Goal: Register for event/course

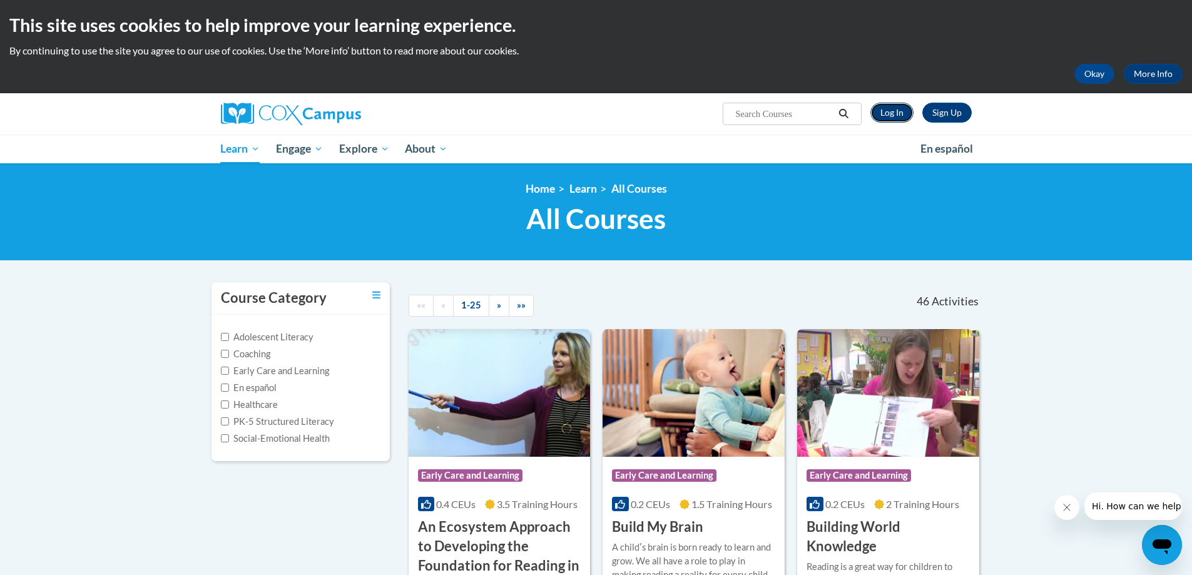
click at [892, 108] on link "Log In" at bounding box center [891, 113] width 43 height 20
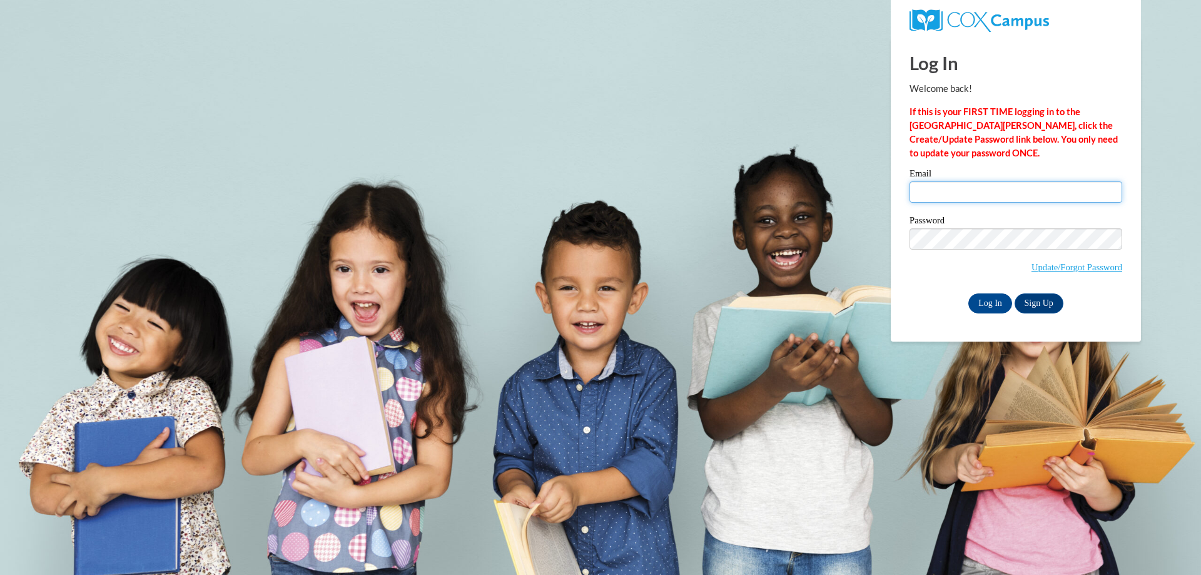
click at [999, 196] on input "Email" at bounding box center [1016, 191] width 213 height 21
type input "jessica@firstridgeland.org"
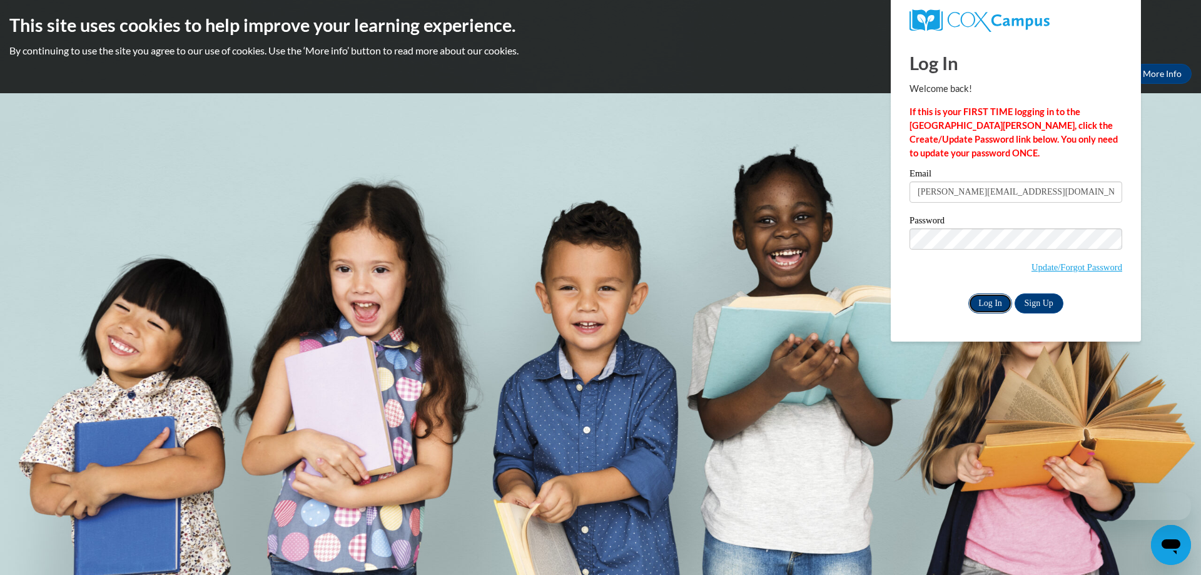
click at [982, 307] on input "Log In" at bounding box center [990, 303] width 44 height 20
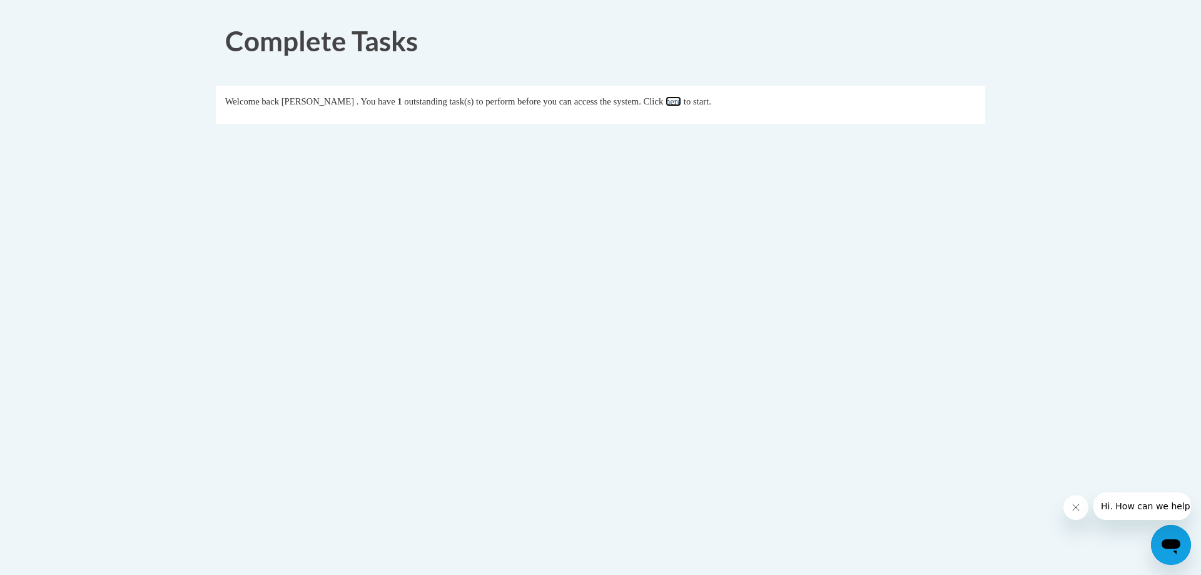
click at [681, 99] on link "here" at bounding box center [674, 101] width 16 height 10
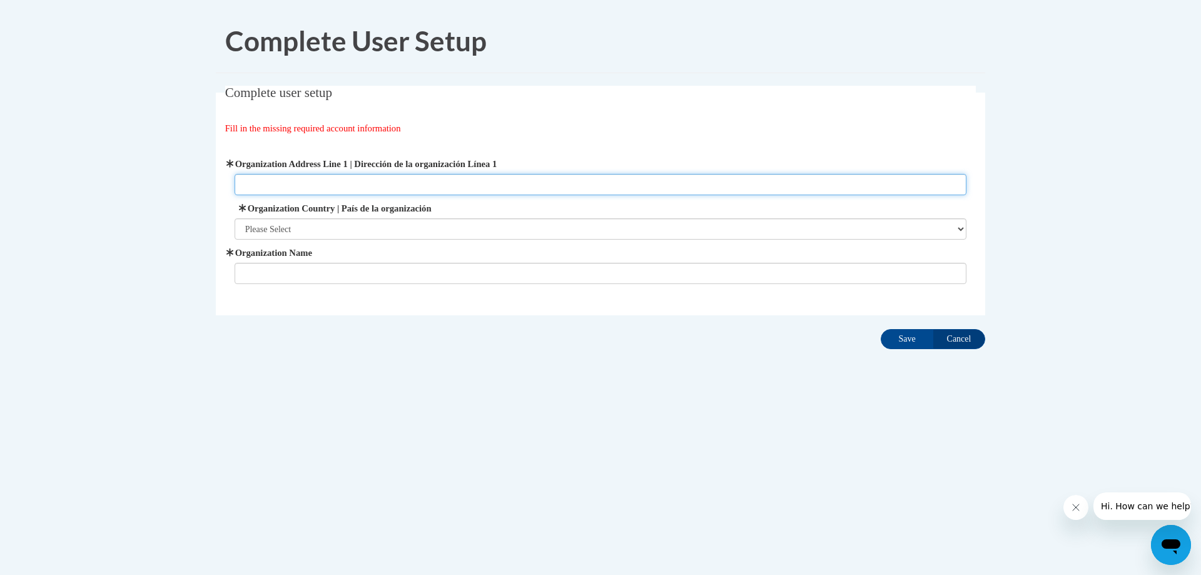
click at [315, 178] on input "Organization Address Line 1 | Dirección de la organización Línea 1" at bounding box center [601, 184] width 733 height 21
type input "[STREET_ADDRESS][PERSON_NAME]"
type input "[DEMOGRAPHIC_DATA]"
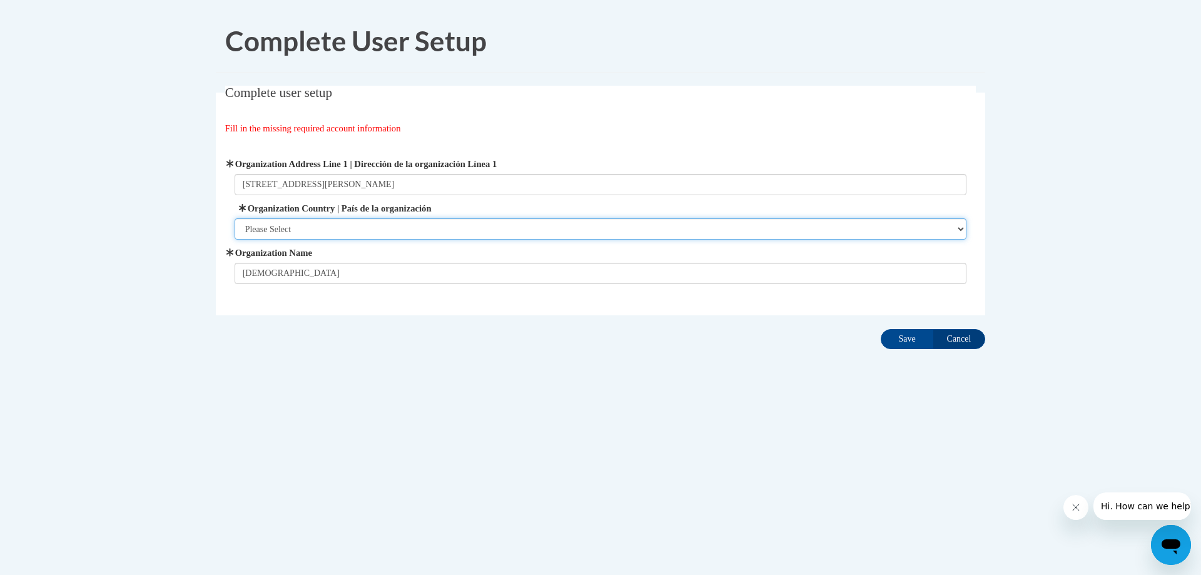
click at [407, 230] on select "Please Select [GEOGRAPHIC_DATA] | [GEOGRAPHIC_DATA] Outside of [GEOGRAPHIC_DATA…" at bounding box center [601, 228] width 733 height 21
select select "ad49bcad-a171-4b2e-b99c-48b446064914"
click at [235, 218] on select "Please Select [GEOGRAPHIC_DATA] | [GEOGRAPHIC_DATA] Outside of [GEOGRAPHIC_DATA…" at bounding box center [601, 228] width 733 height 21
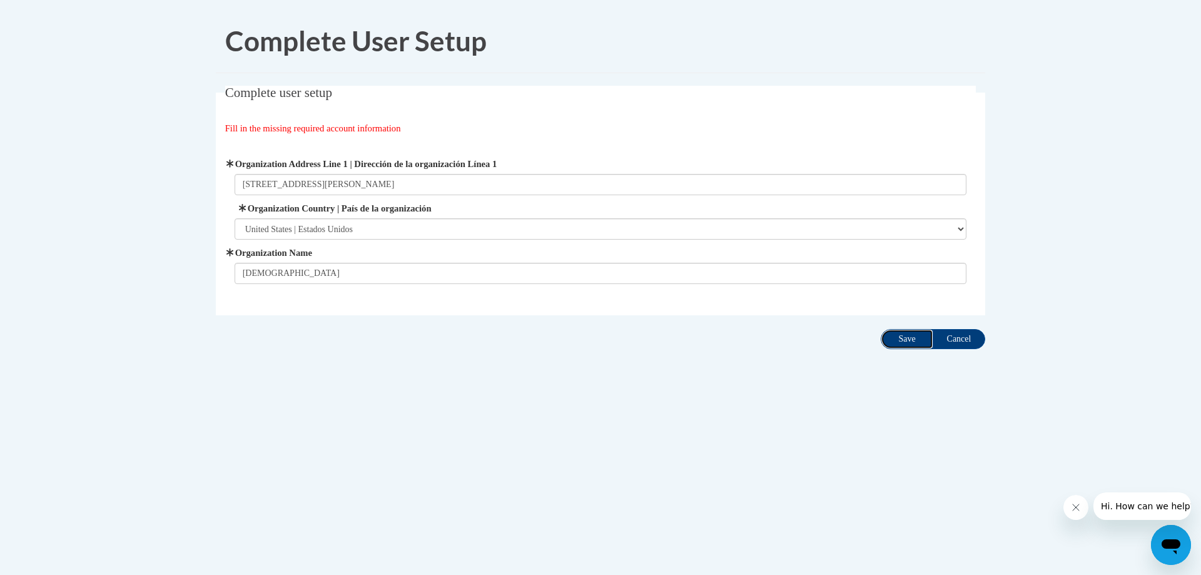
click at [902, 340] on input "Save" at bounding box center [907, 339] width 53 height 20
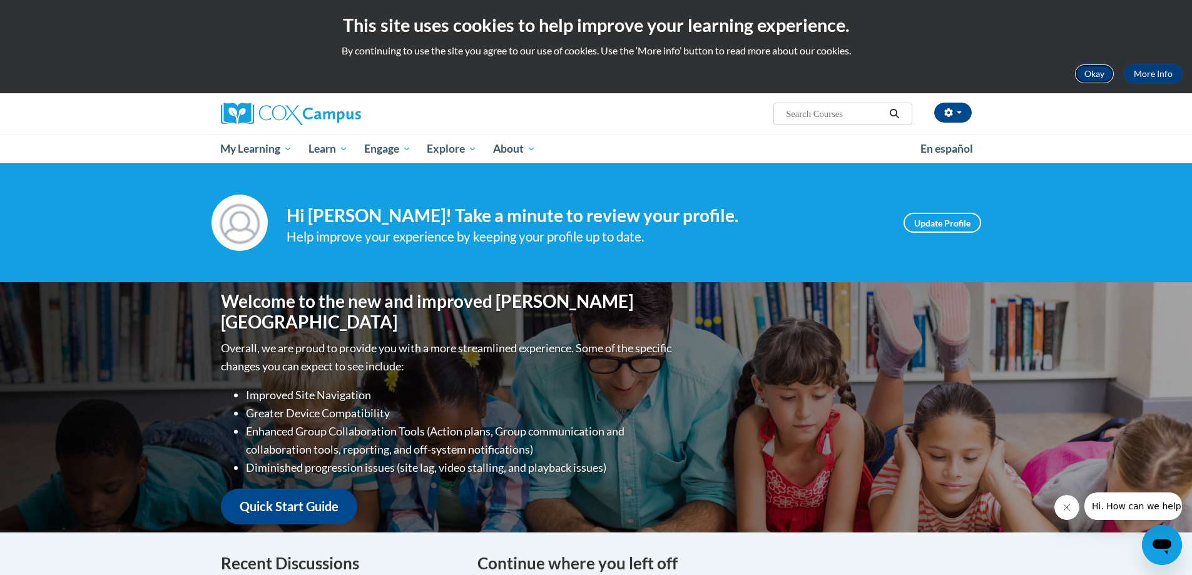
click at [1086, 69] on button "Okay" at bounding box center [1094, 74] width 40 height 20
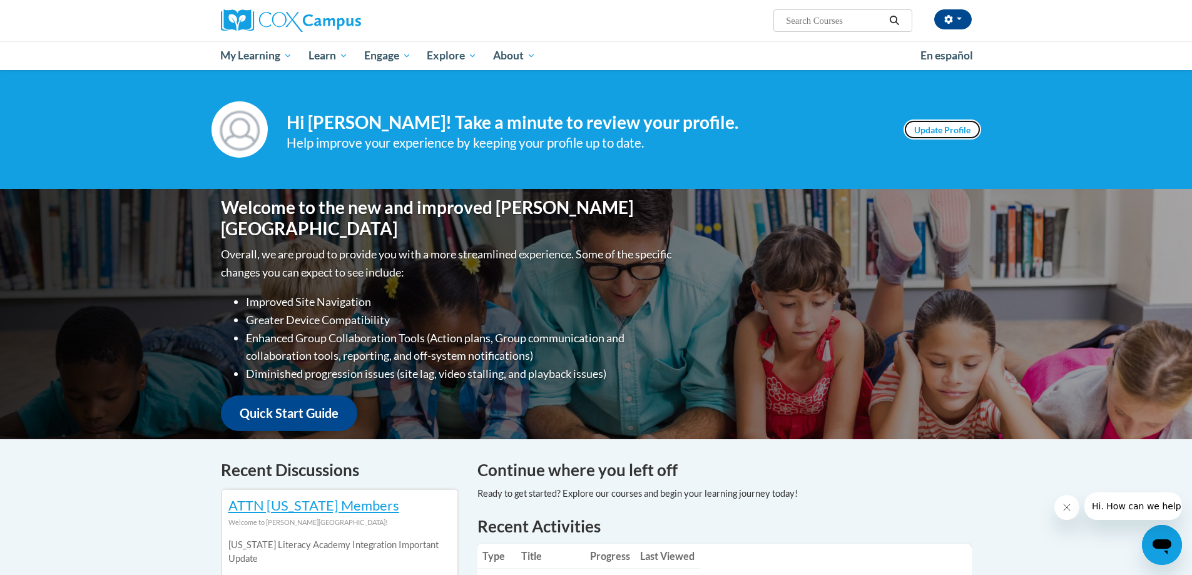
click at [959, 134] on link "Update Profile" at bounding box center [942, 129] width 78 height 20
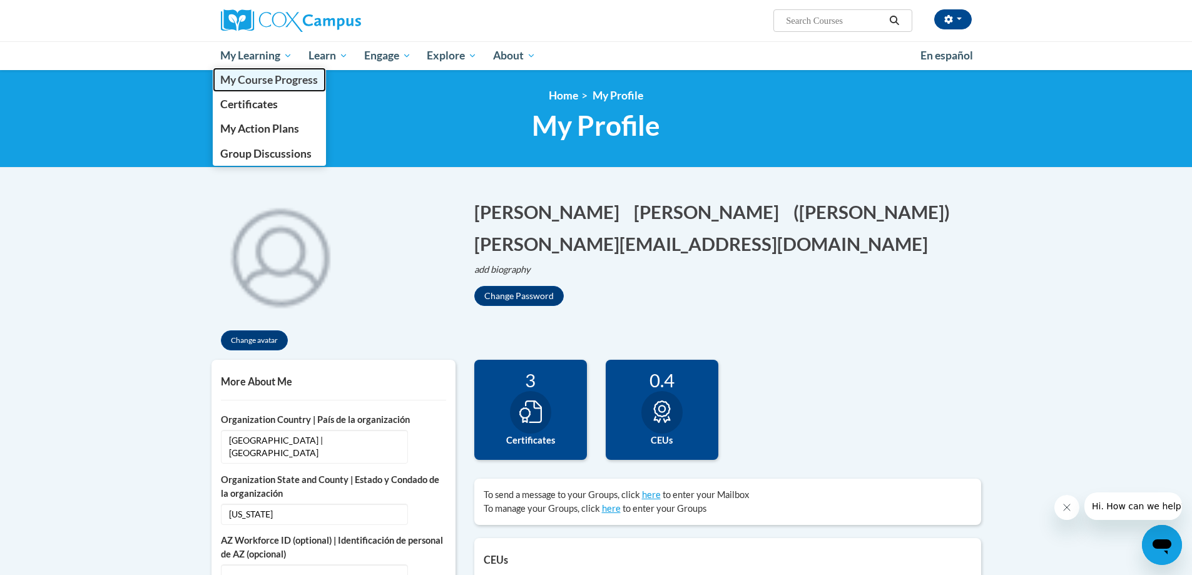
click at [278, 82] on span "My Course Progress" at bounding box center [269, 79] width 98 height 13
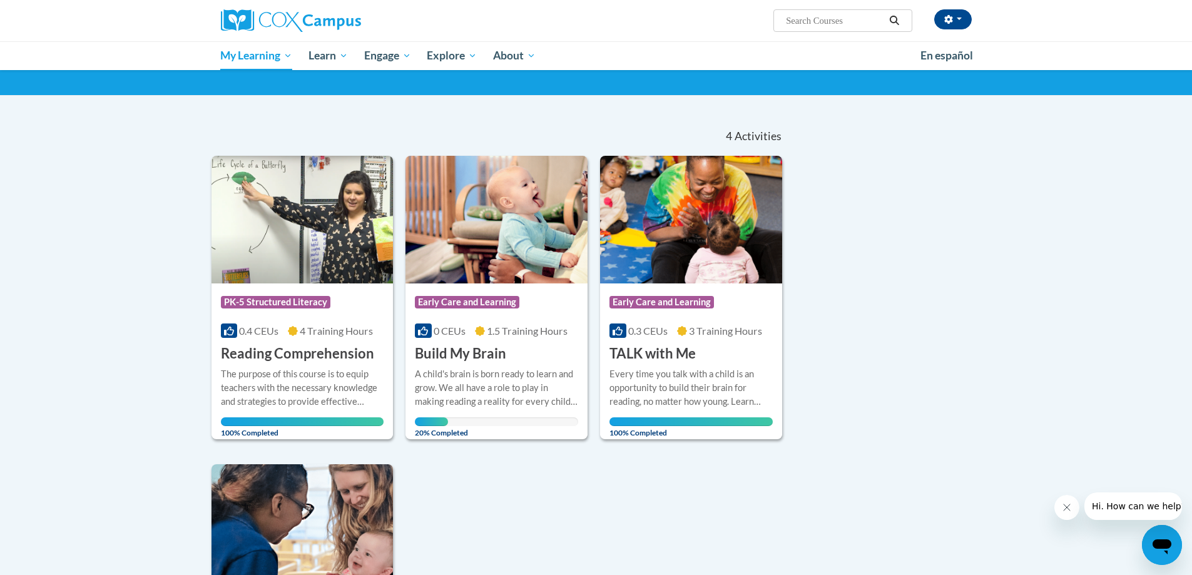
scroll to position [63, 0]
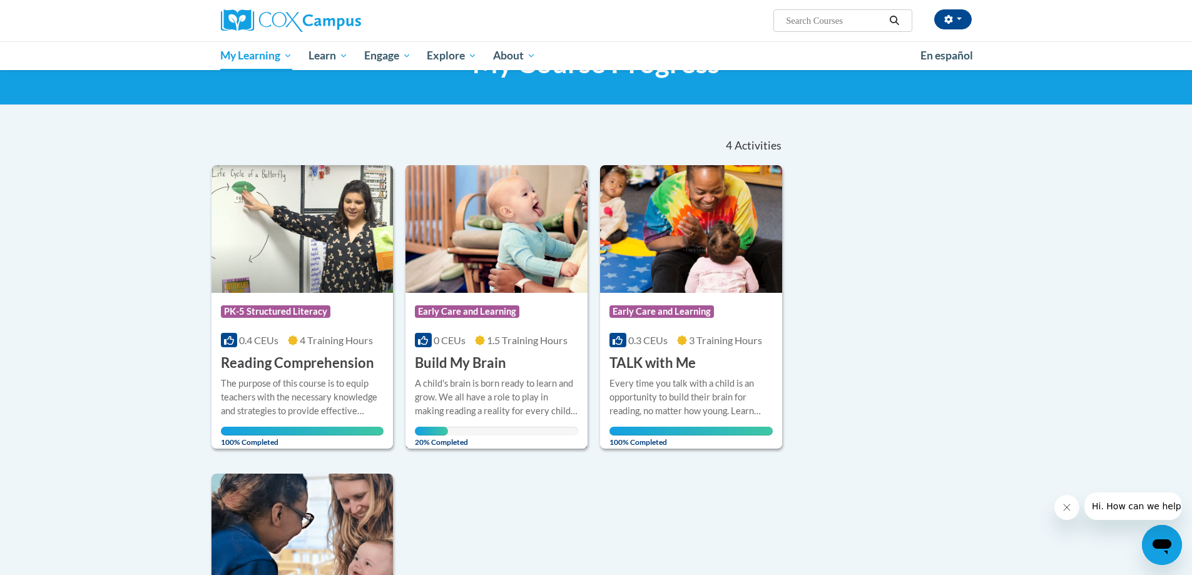
click at [514, 315] on span "Early Care and Learning" at bounding box center [467, 311] width 104 height 13
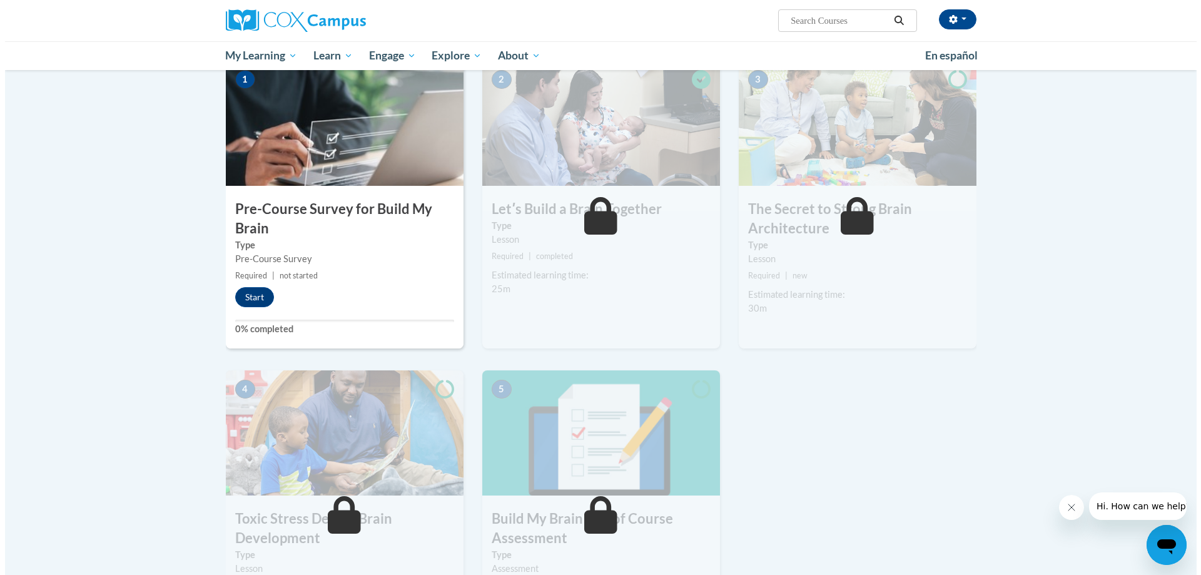
scroll to position [63, 0]
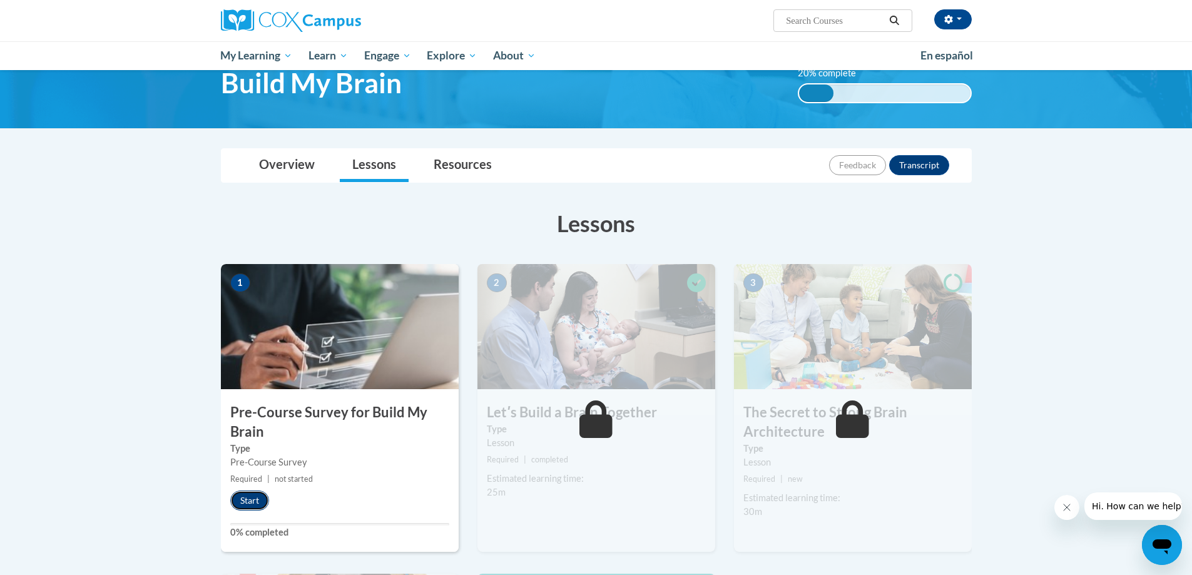
click at [243, 500] on button "Start" at bounding box center [249, 501] width 39 height 20
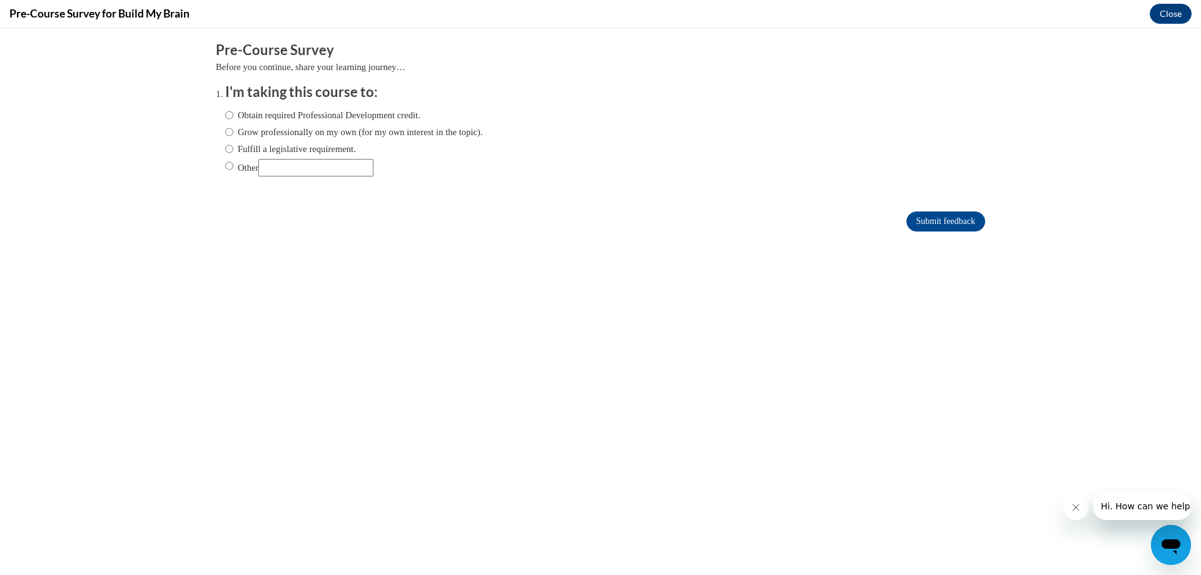
scroll to position [0, 0]
click at [225, 114] on input "Obtain required Professional Development credit." at bounding box center [229, 115] width 8 height 14
radio input "true"
click at [951, 222] on input "Submit feedback" at bounding box center [946, 221] width 79 height 20
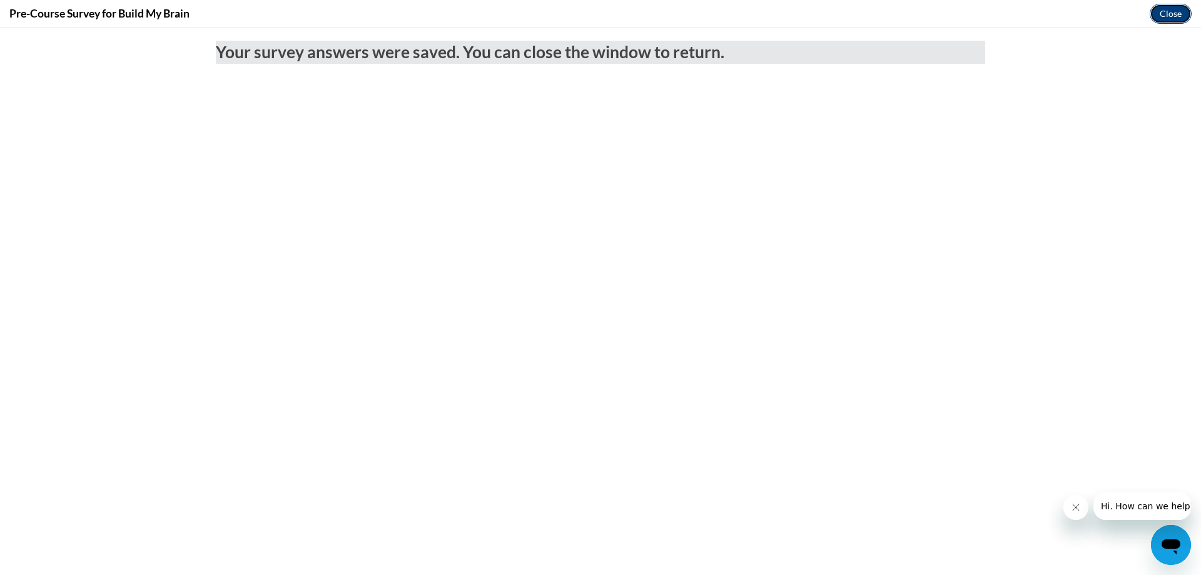
click at [1162, 21] on button "Close" at bounding box center [1171, 14] width 42 height 20
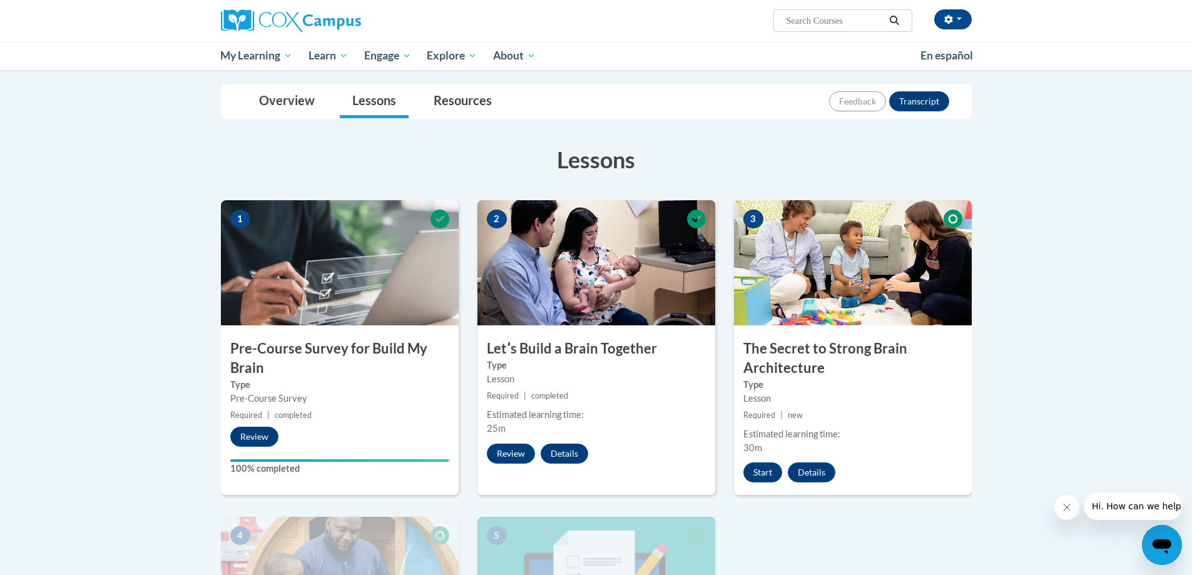
scroll to position [125, 0]
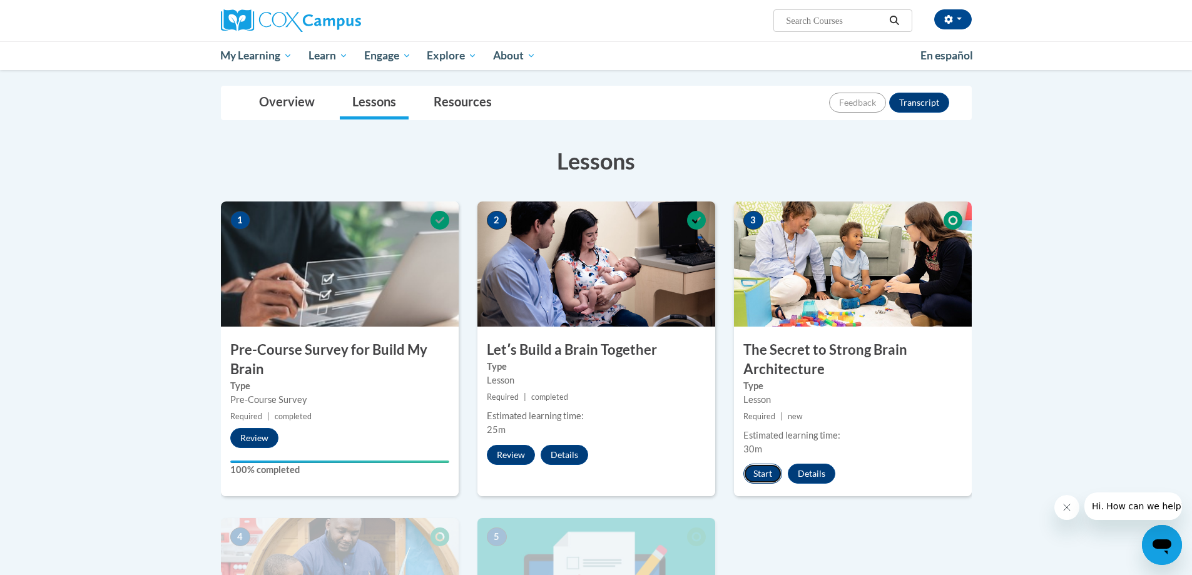
click at [763, 480] on button "Start" at bounding box center [762, 474] width 39 height 20
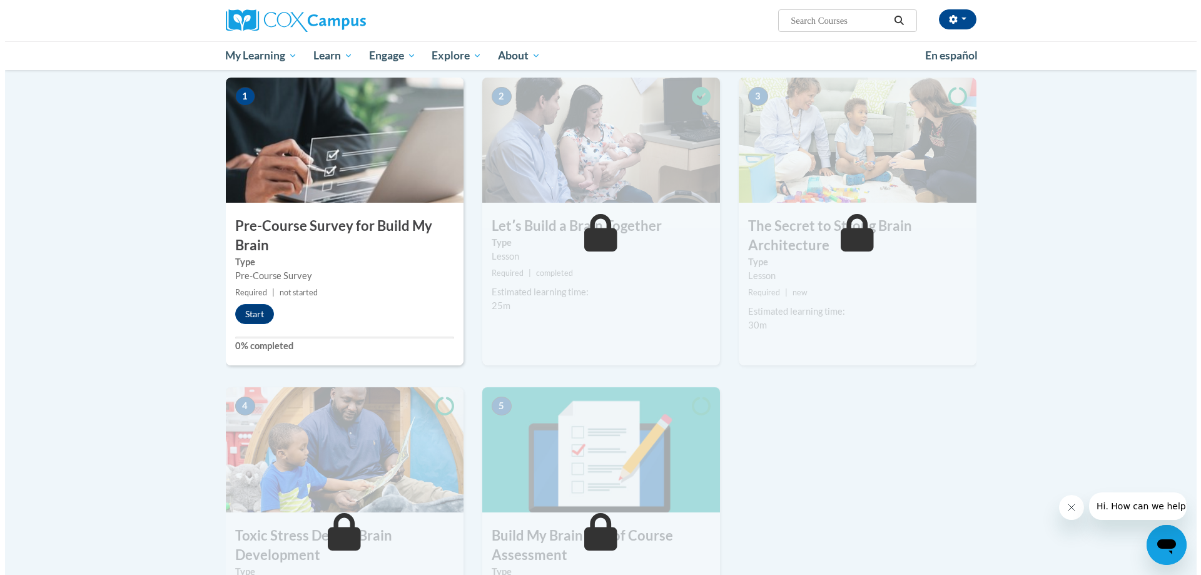
scroll to position [250, 0]
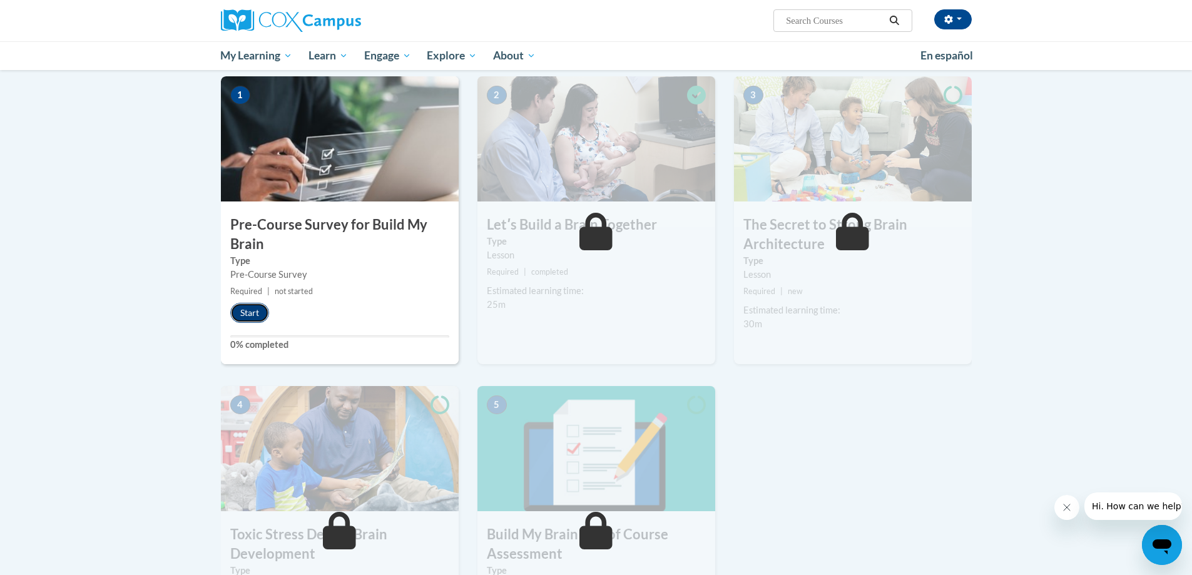
click at [255, 317] on button "Start" at bounding box center [249, 313] width 39 height 20
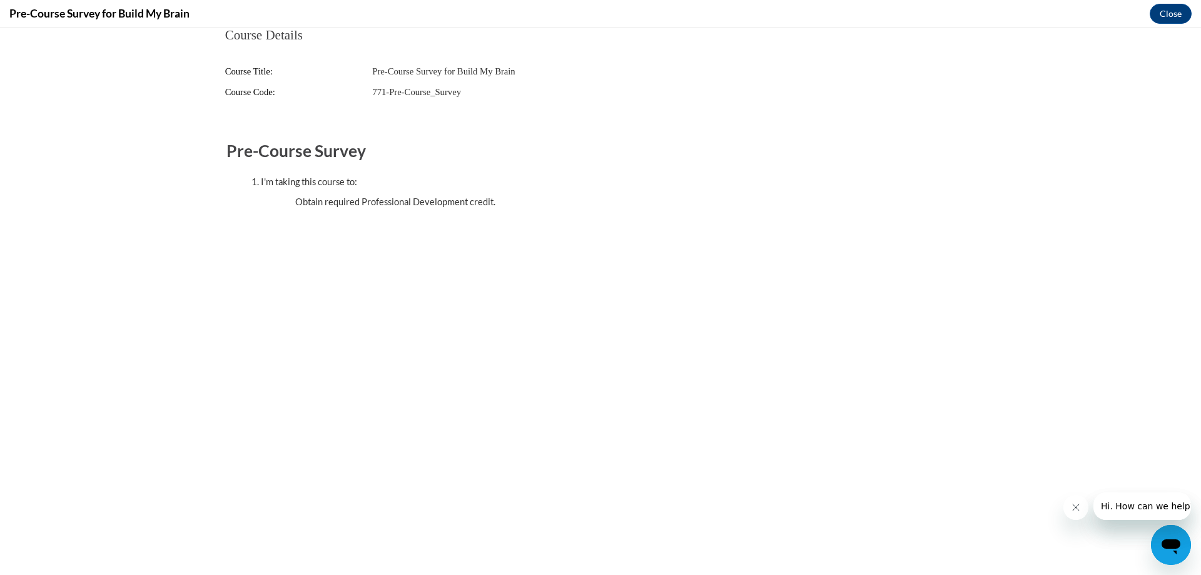
scroll to position [0, 0]
click at [1166, 13] on button "Close" at bounding box center [1171, 14] width 42 height 20
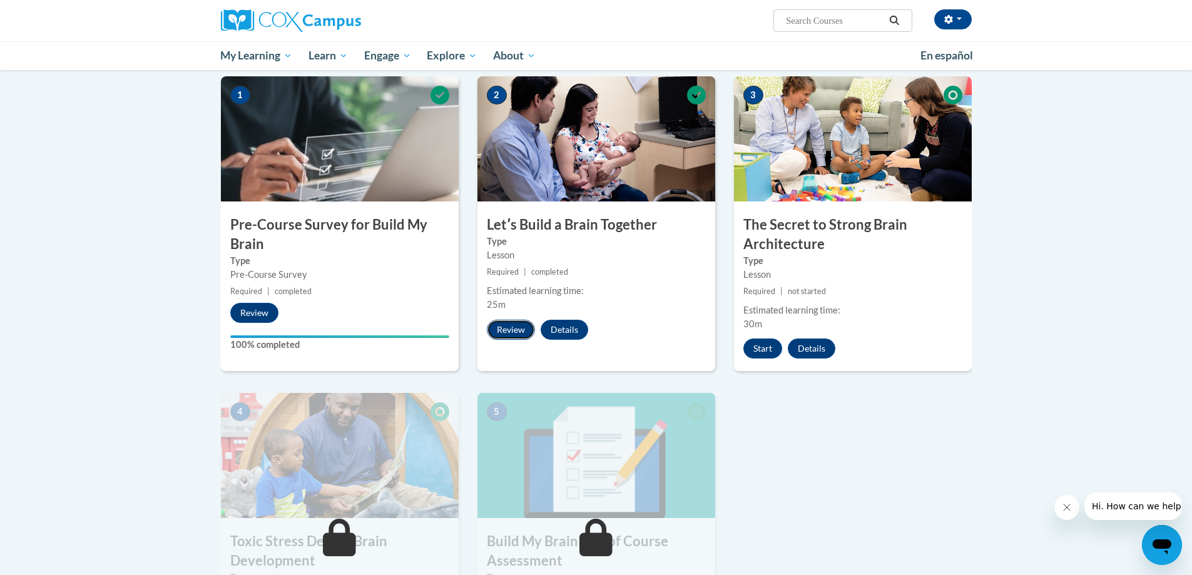
click at [519, 324] on button "Review" at bounding box center [511, 330] width 48 height 20
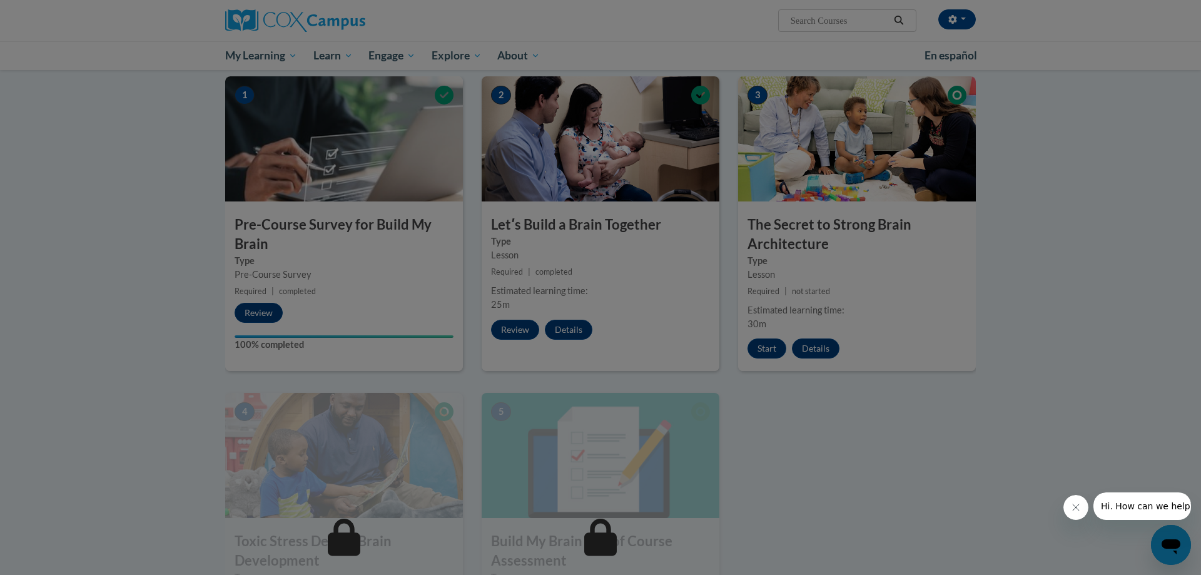
scroll to position [125, 0]
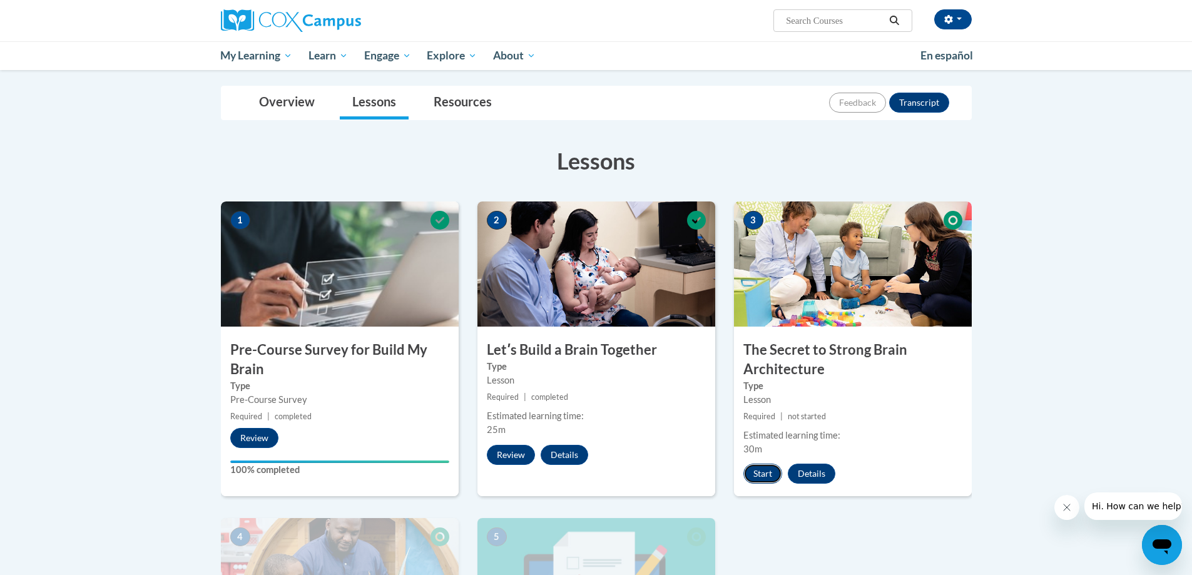
click at [769, 473] on button "Start" at bounding box center [762, 474] width 39 height 20
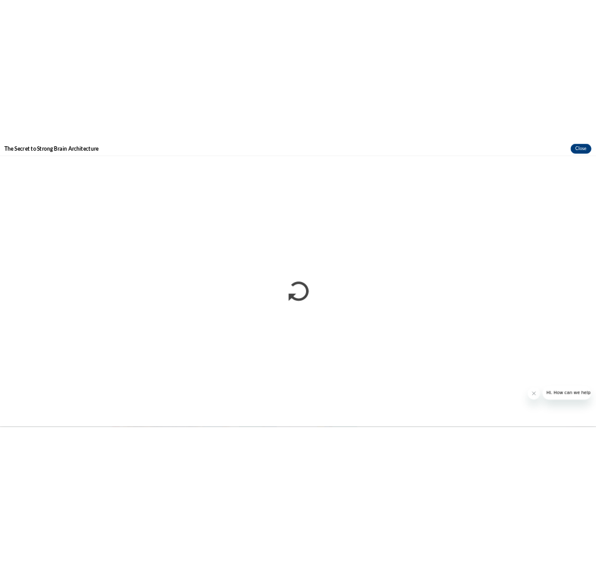
scroll to position [122, 0]
